Goal: Check status: Check status

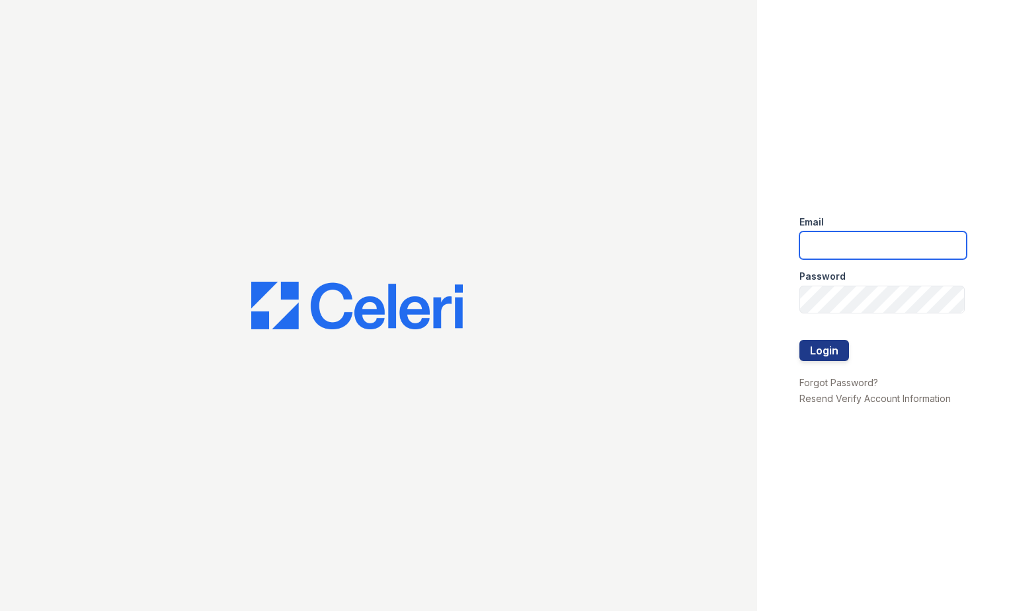
click at [841, 251] on input "email" at bounding box center [884, 246] width 168 height 28
type input "arrivecrofton@trinity-pm.com"
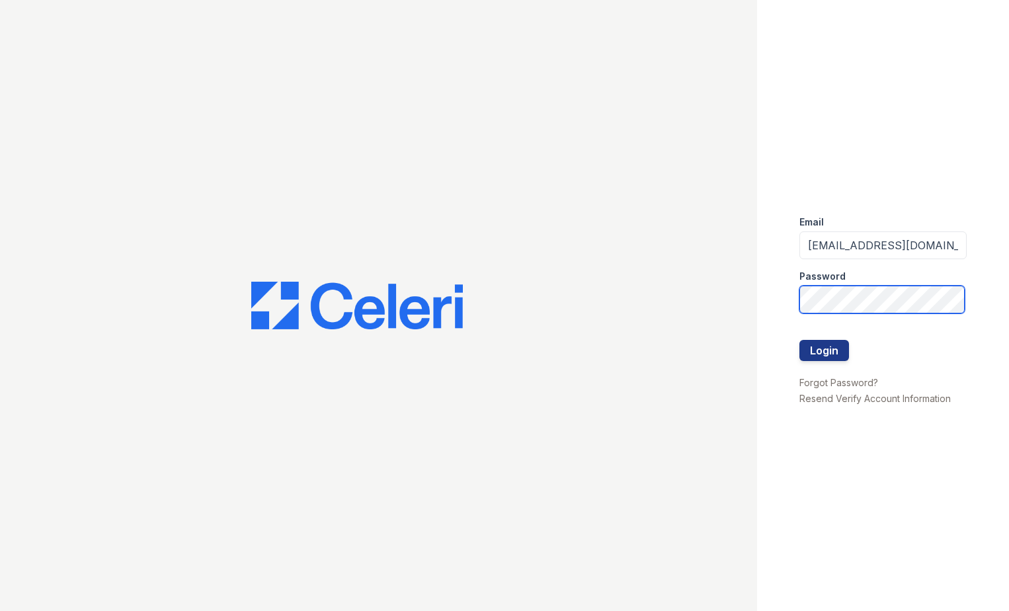
click at [634, 266] on div "Email arrivecrofton@trinity-pm.com Password Login Forgot Password? Resend Verif…" at bounding box center [504, 305] width 1009 height 611
click at [800, 340] on button "Login" at bounding box center [825, 350] width 50 height 21
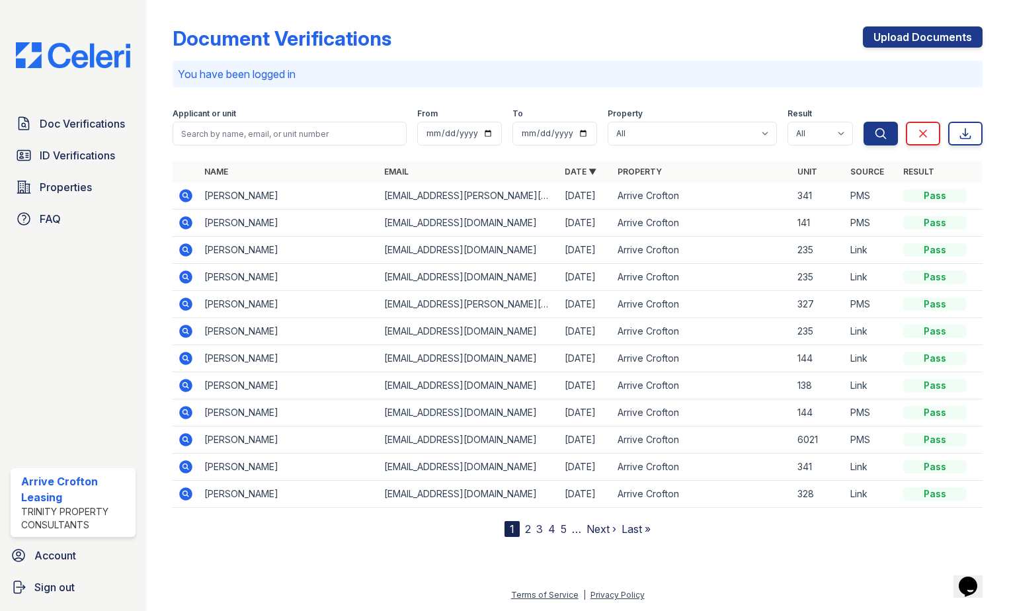
click at [182, 411] on icon at bounding box center [185, 412] width 13 height 13
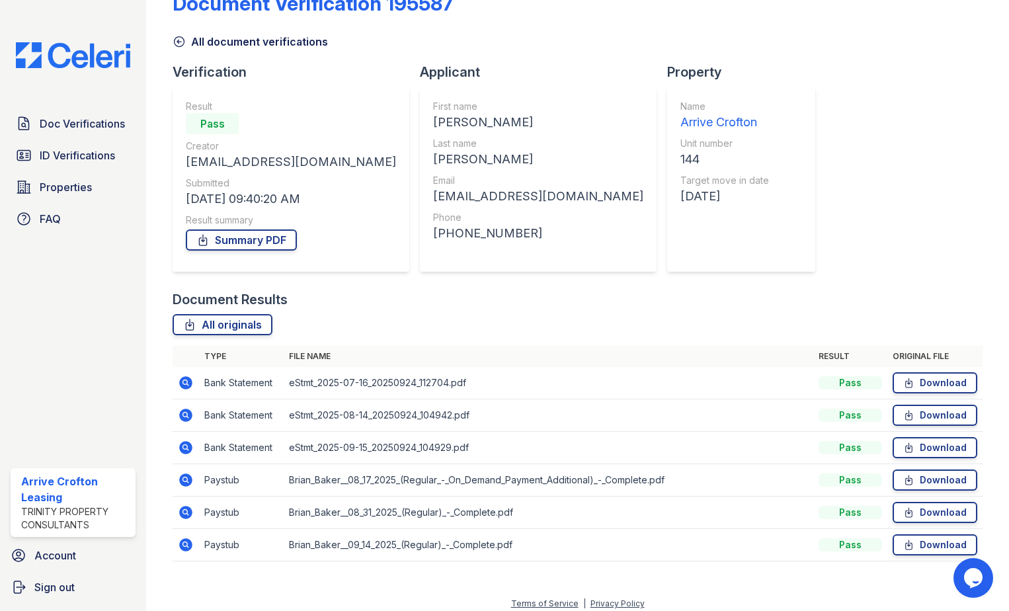
scroll to position [44, 0]
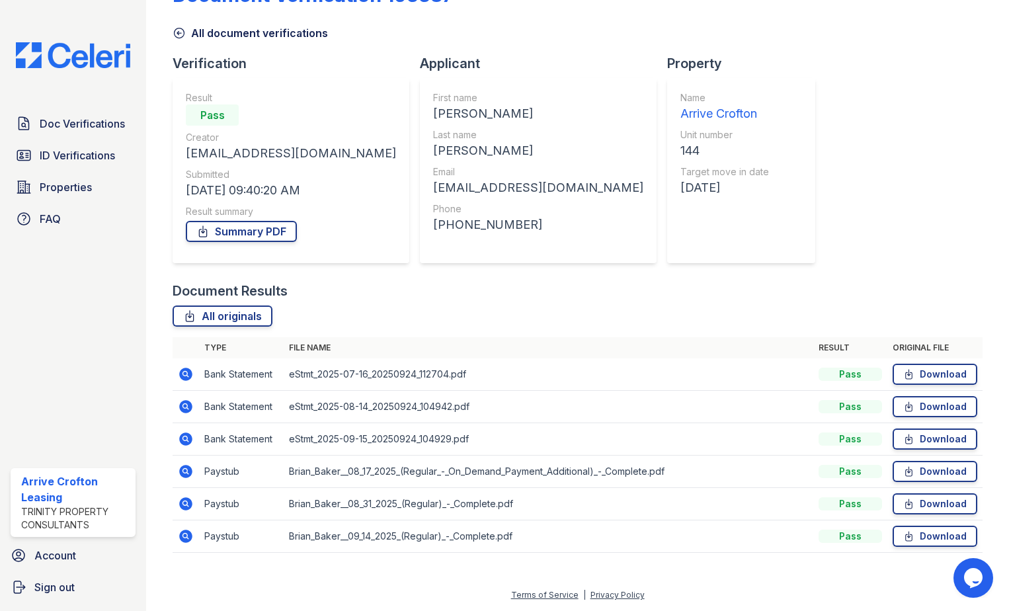
click at [183, 470] on icon at bounding box center [186, 472] width 16 height 16
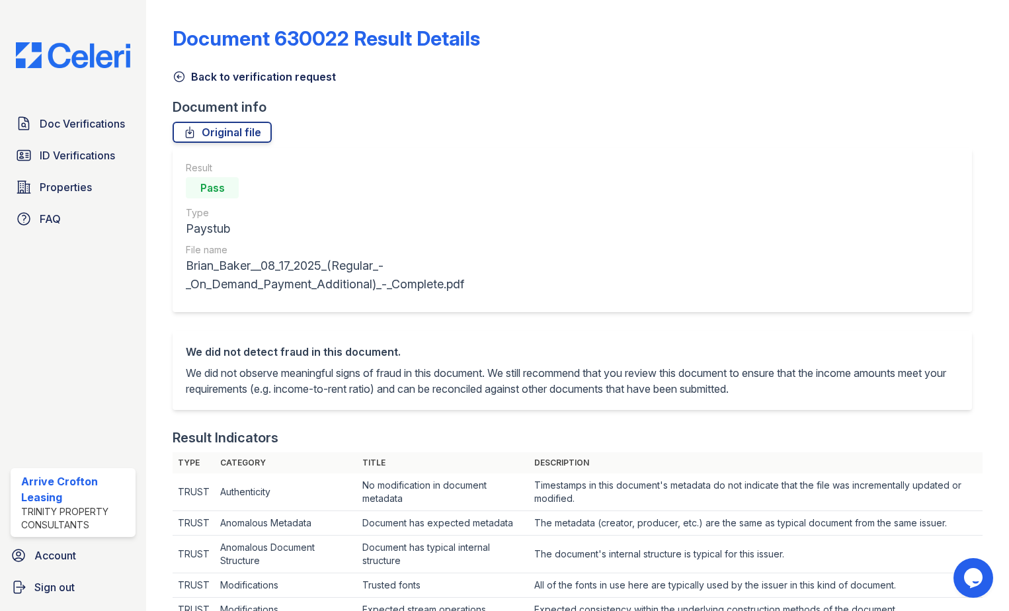
drag, startPoint x: 180, startPoint y: 74, endPoint x: 364, endPoint y: 450, distance: 418.3
click at [182, 74] on icon at bounding box center [179, 76] width 13 height 13
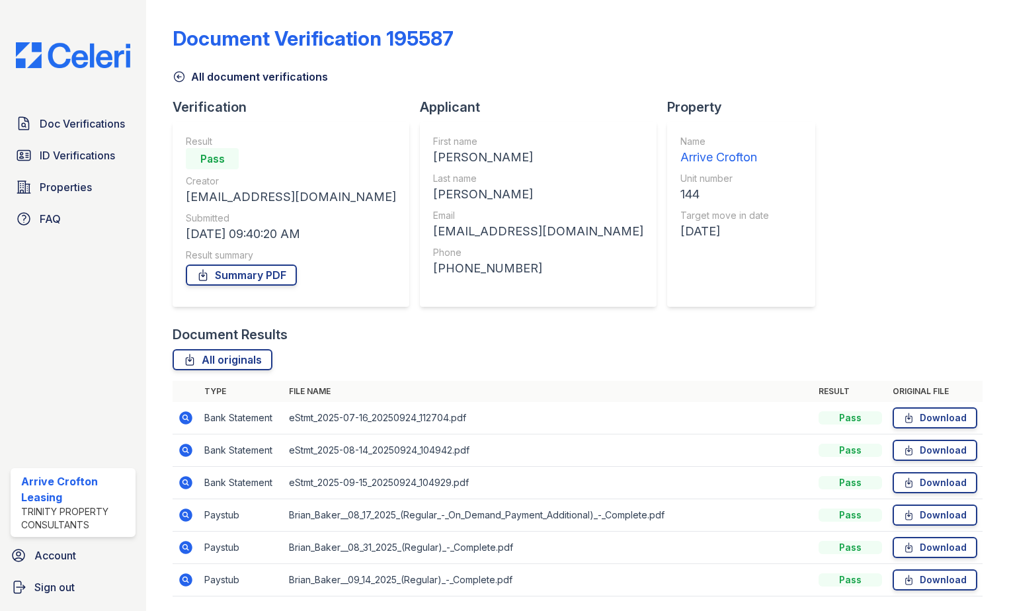
click at [181, 550] on icon at bounding box center [185, 547] width 13 height 13
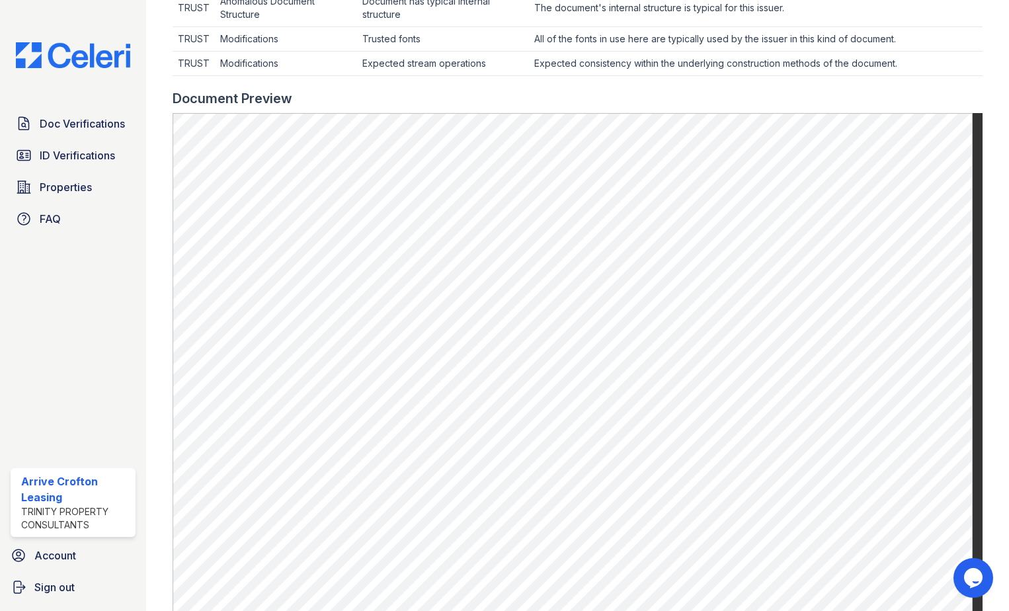
scroll to position [529, 0]
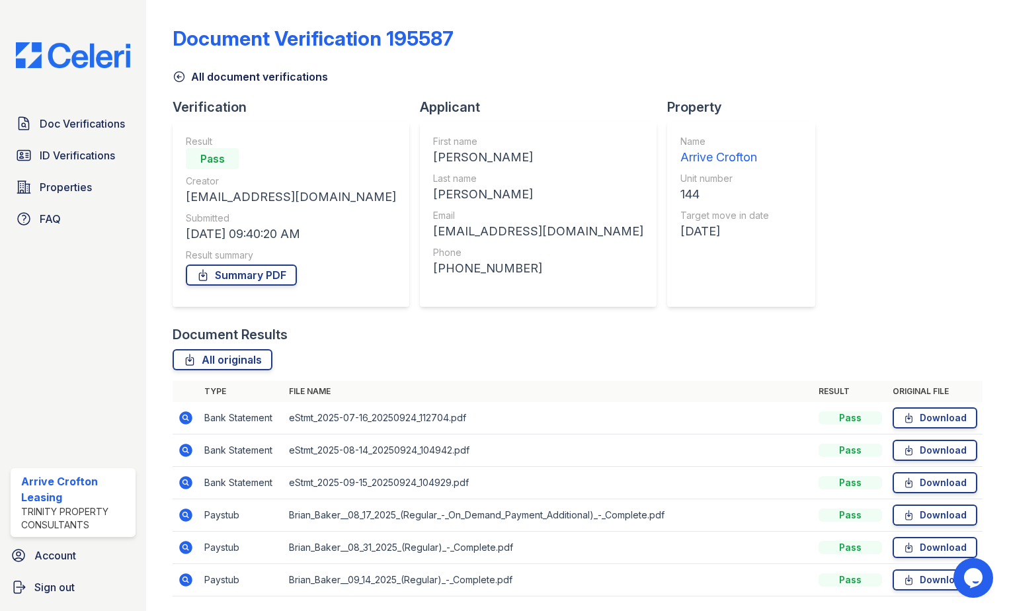
click at [187, 514] on icon at bounding box center [184, 514] width 3 height 3
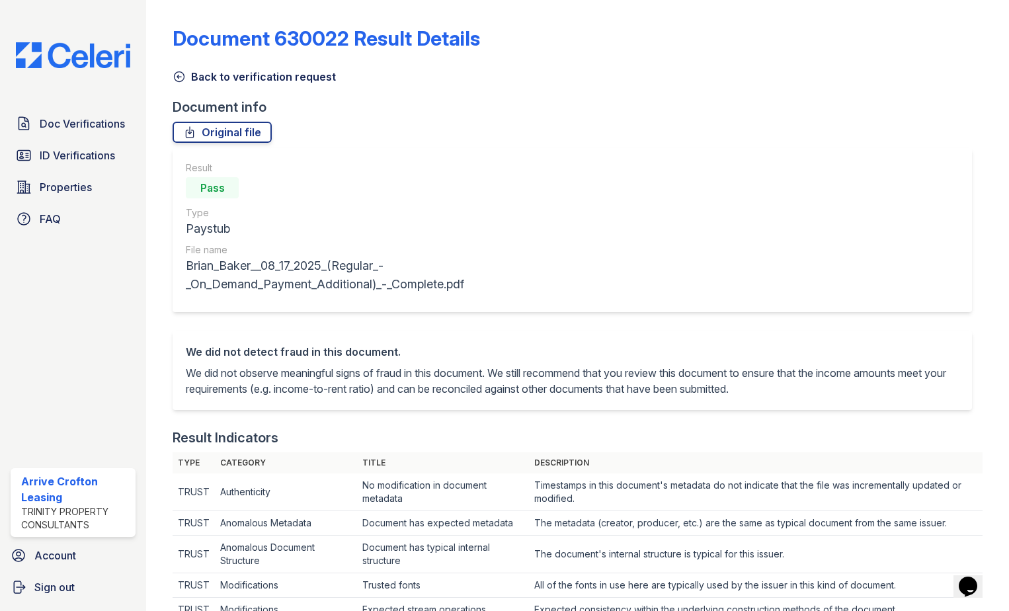
click at [175, 75] on icon at bounding box center [180, 77] width 10 height 10
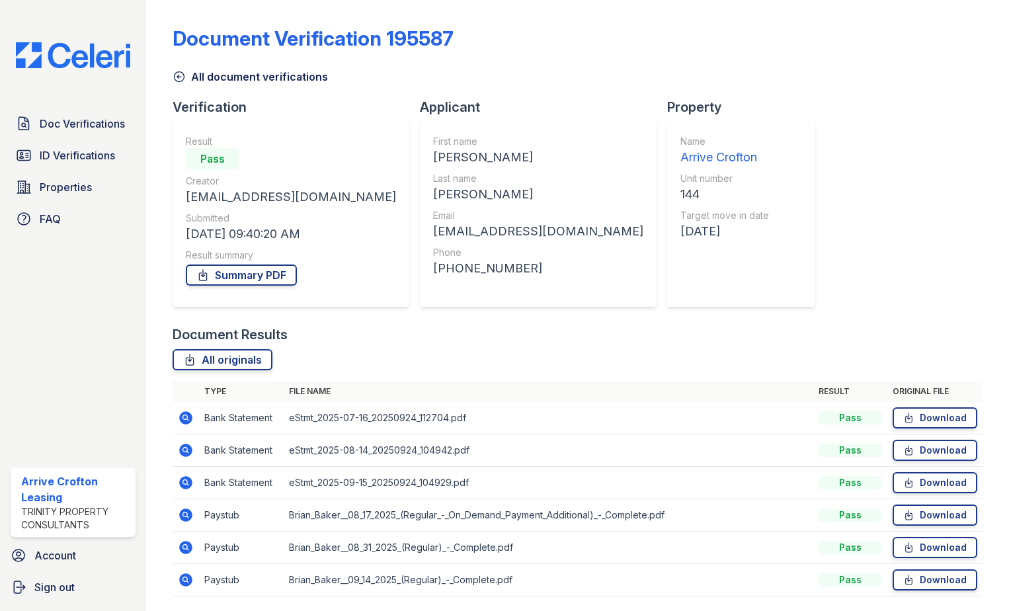
drag, startPoint x: 186, startPoint y: 579, endPoint x: 450, endPoint y: 497, distance: 277.0
click at [187, 578] on icon at bounding box center [186, 580] width 16 height 16
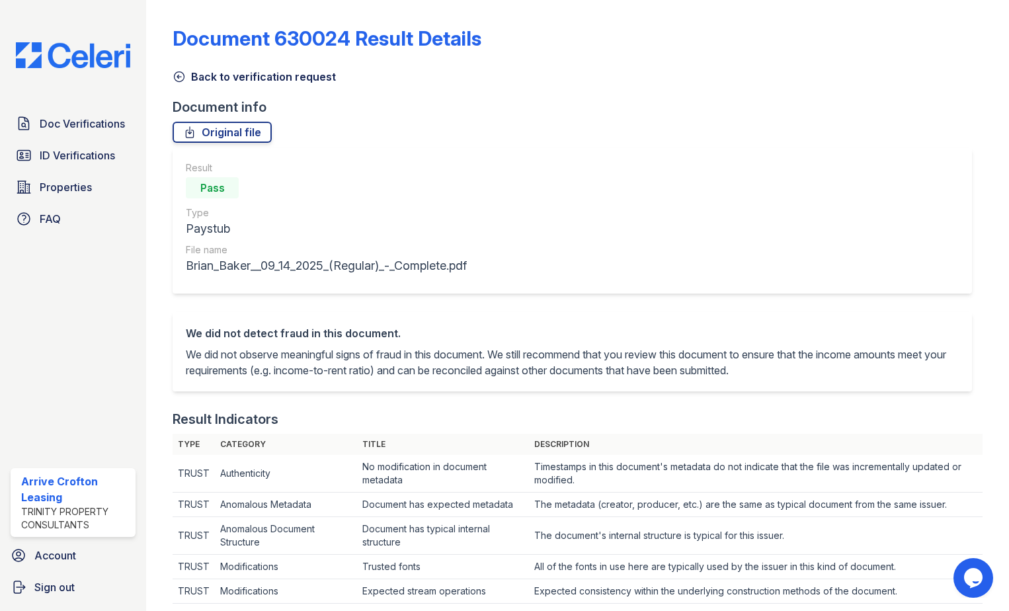
click at [179, 75] on icon at bounding box center [179, 76] width 13 height 13
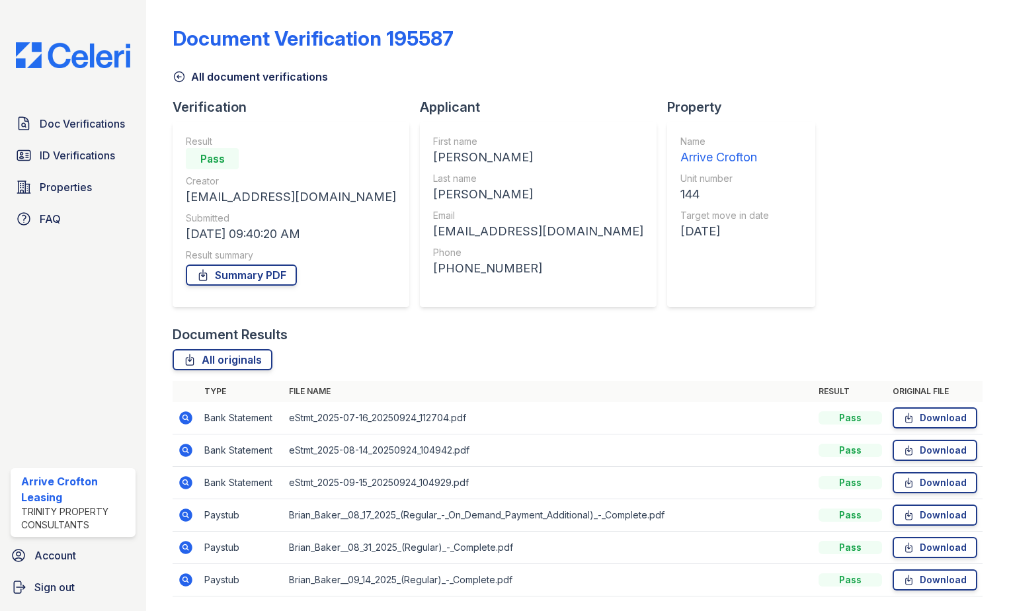
click at [179, 80] on icon at bounding box center [179, 76] width 13 height 13
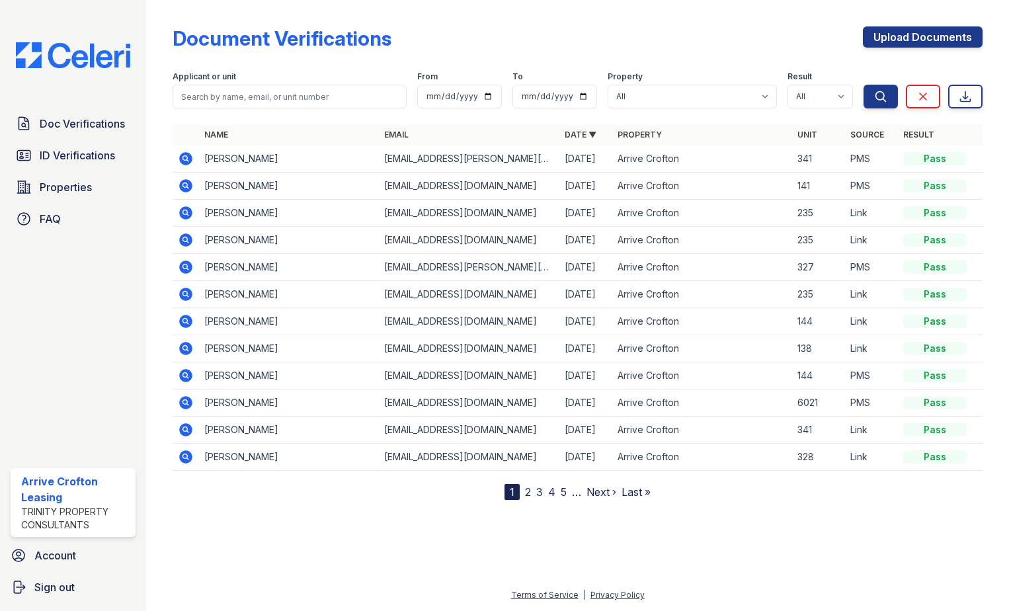
click at [183, 400] on icon at bounding box center [185, 402] width 13 height 13
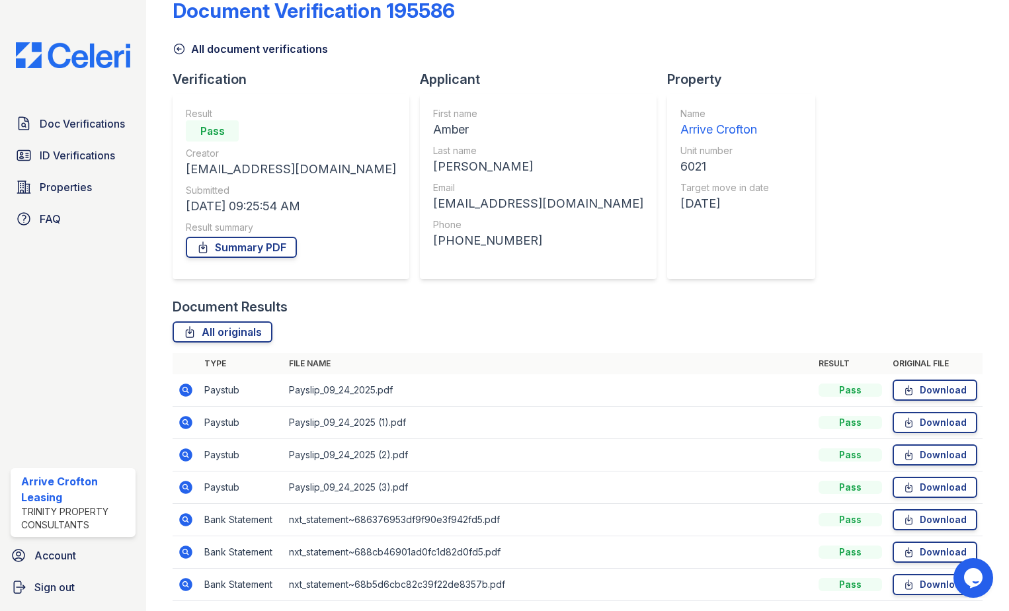
scroll to position [76, 0]
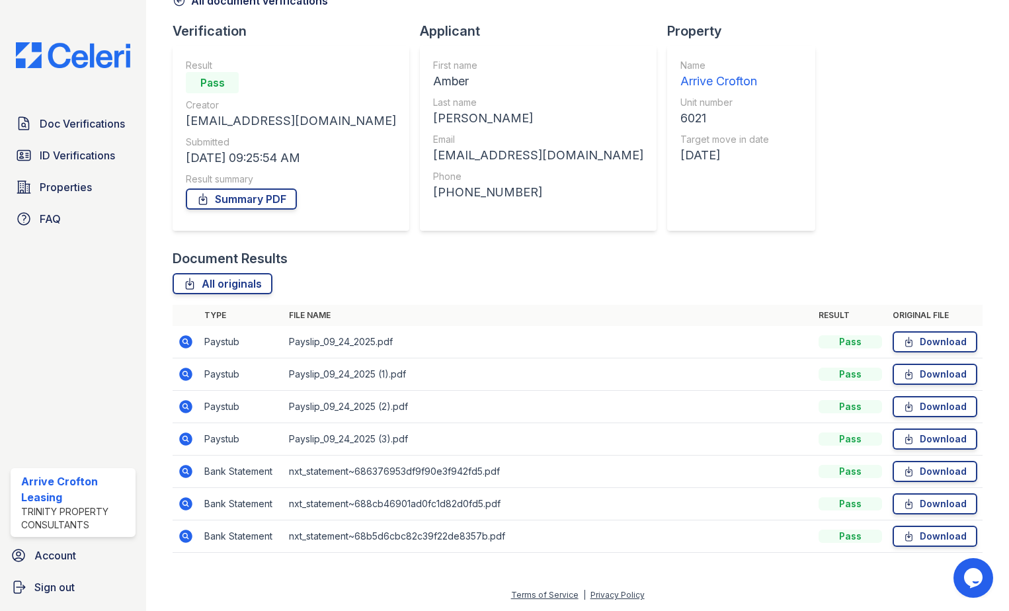
click at [185, 340] on icon at bounding box center [186, 342] width 16 height 16
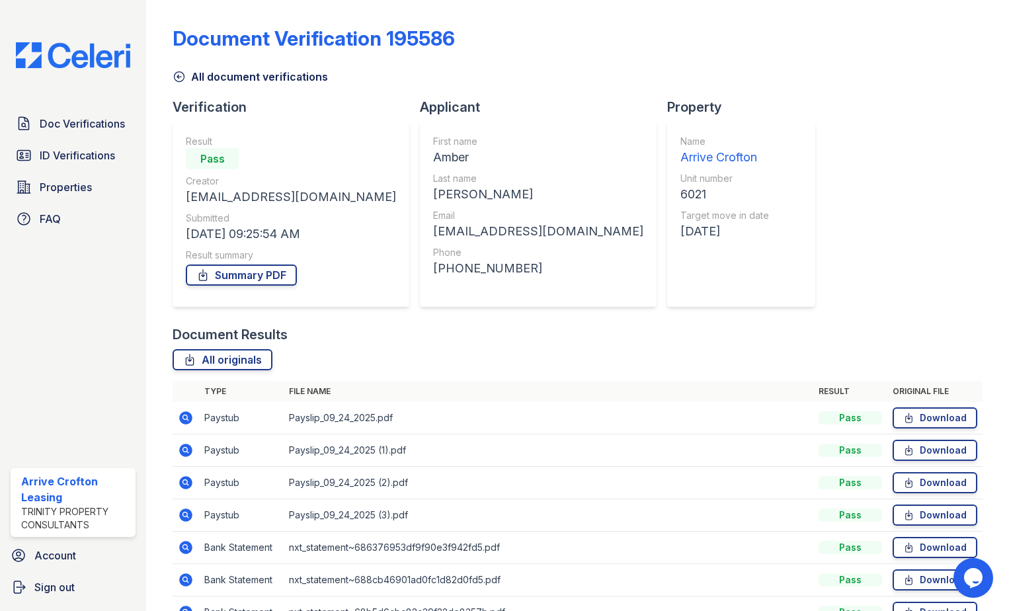
drag, startPoint x: 187, startPoint y: 445, endPoint x: 510, endPoint y: 496, distance: 327.5
click at [187, 446] on icon at bounding box center [185, 450] width 13 height 13
